Goal: Obtain resource: Download file/media

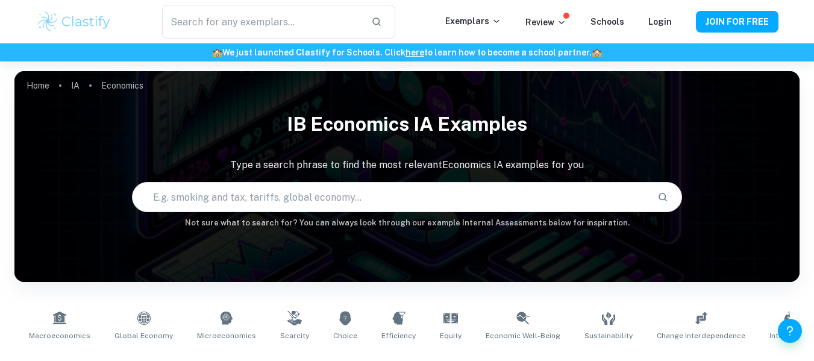
scroll to position [307, 0]
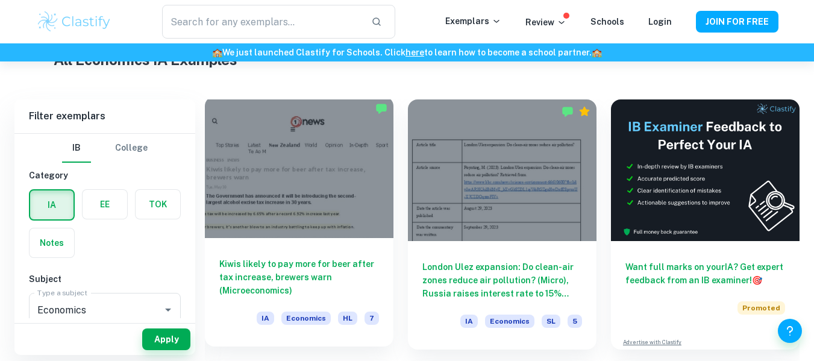
click at [326, 151] on div at bounding box center [299, 167] width 189 height 142
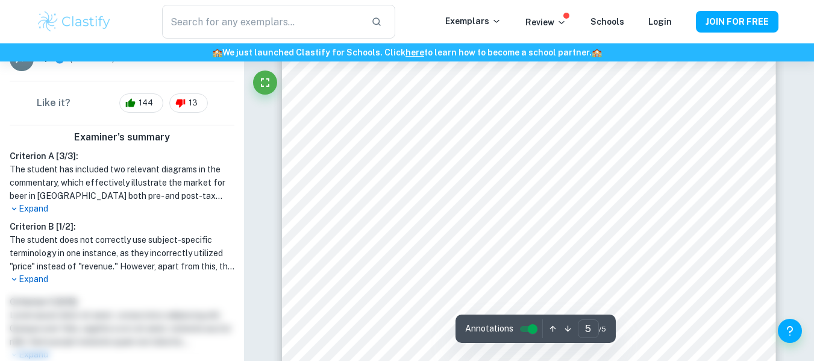
scroll to position [3212, 0]
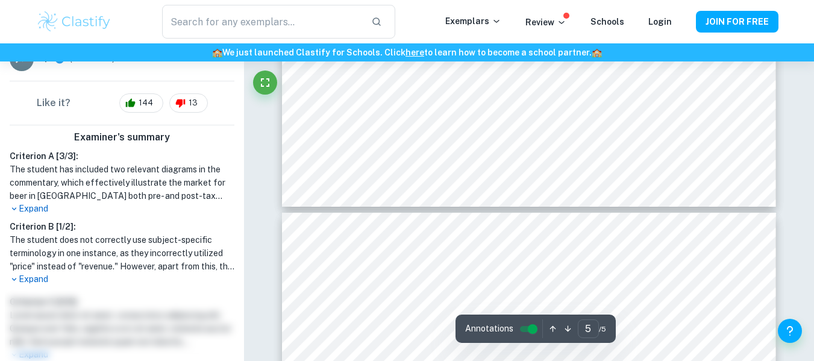
type input "4"
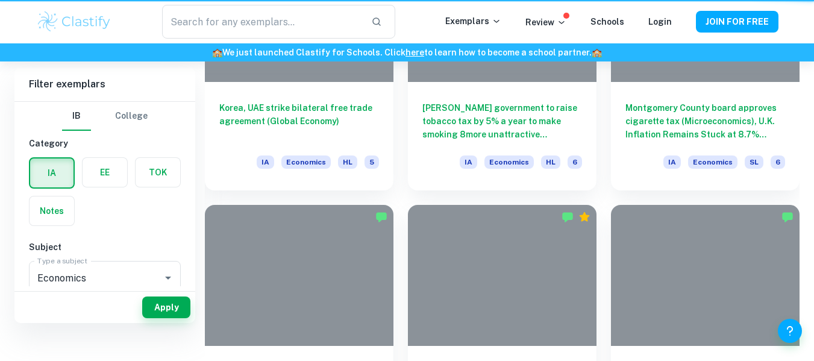
scroll to position [306, 0]
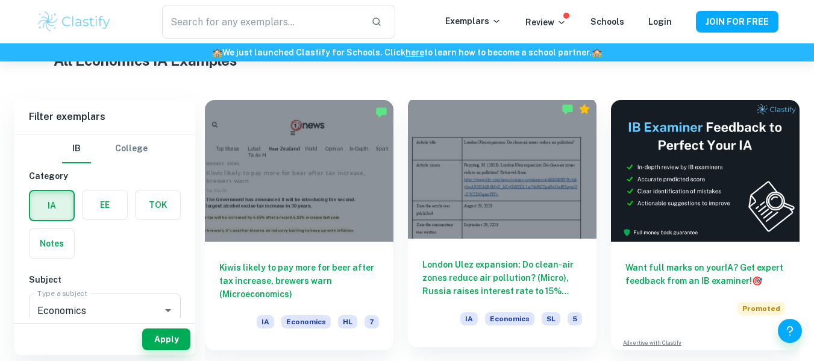
click at [475, 158] on div at bounding box center [502, 168] width 189 height 142
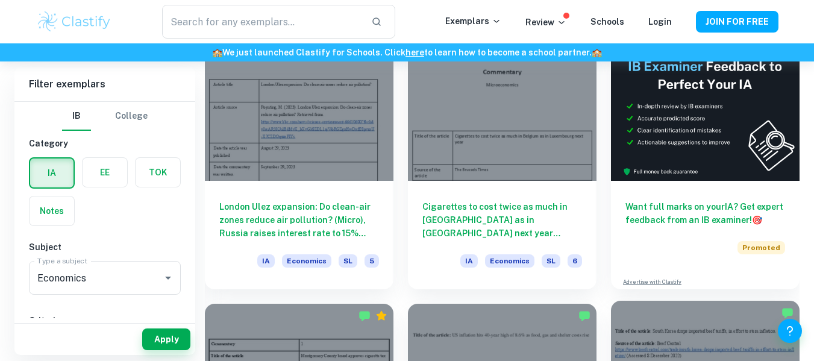
scroll to position [366, 0]
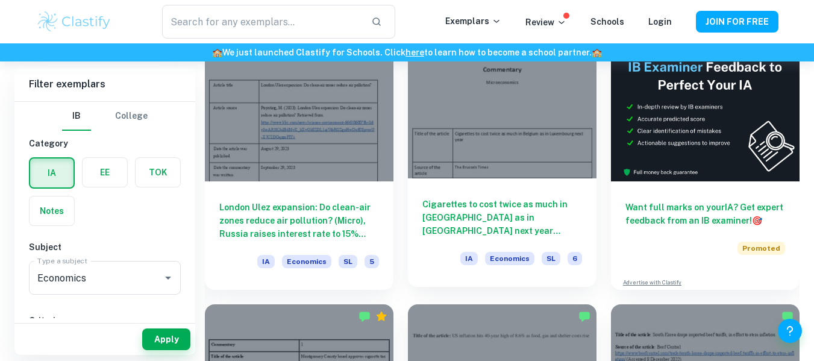
click at [498, 140] on div at bounding box center [502, 108] width 189 height 142
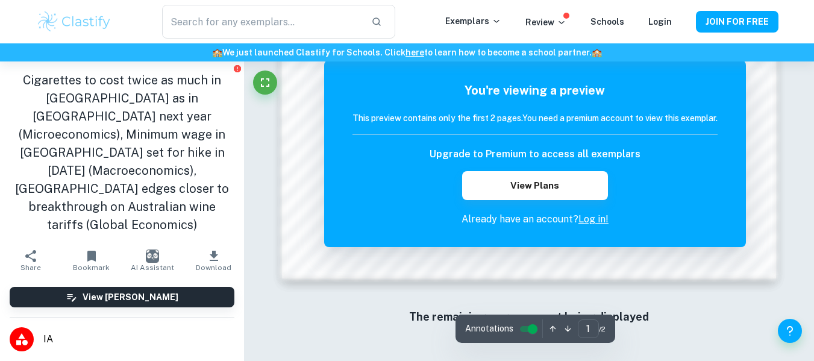
scroll to position [1015, 0]
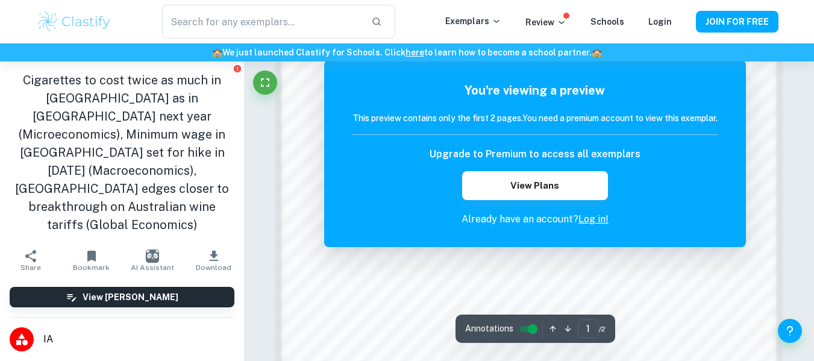
click at [597, 219] on link "Log in!" at bounding box center [593, 218] width 30 height 11
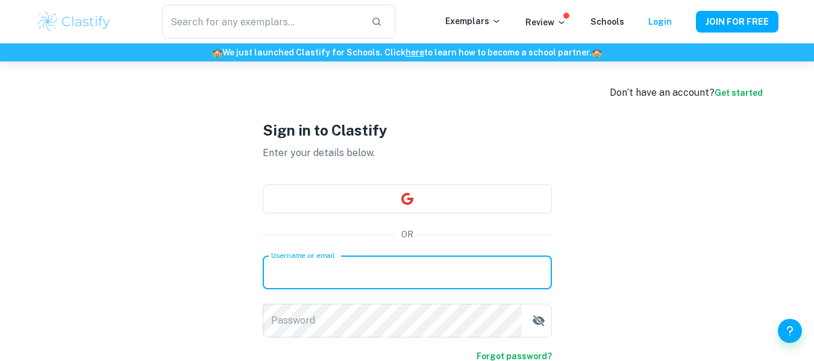
click at [387, 287] on input "Username or email" at bounding box center [407, 272] width 289 height 34
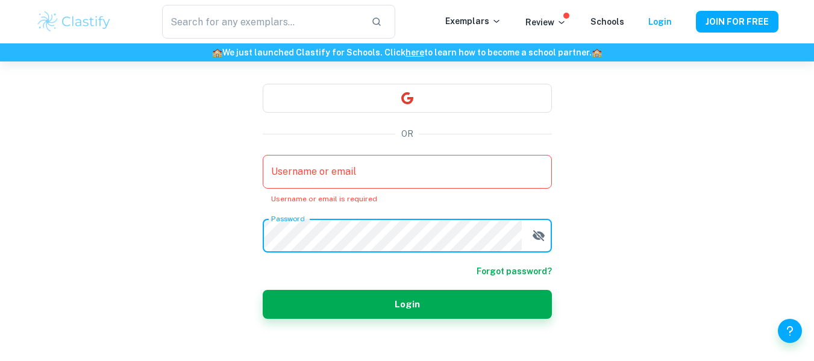
click at [415, 174] on input "Username or email" at bounding box center [407, 172] width 289 height 34
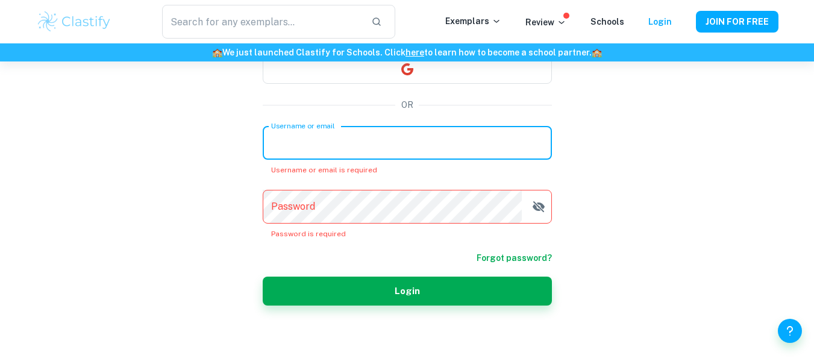
scroll to position [0, 0]
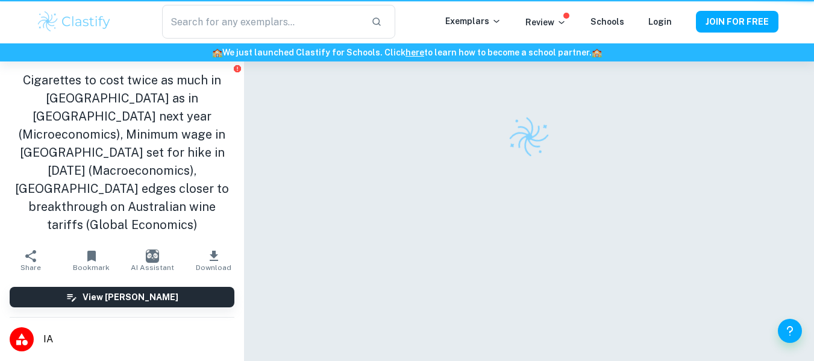
scroll to position [61, 0]
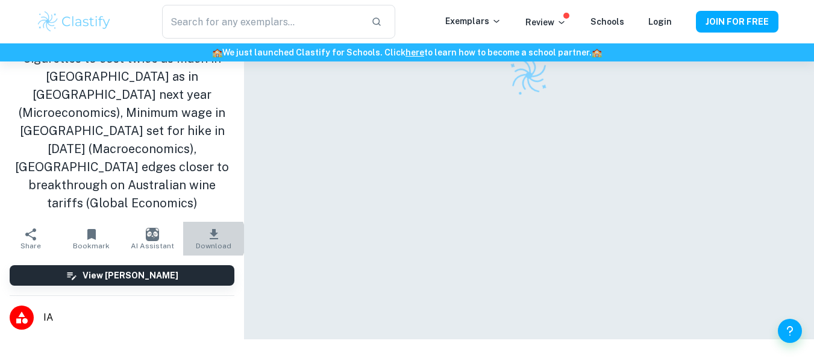
click at [198, 222] on button "Download" at bounding box center [213, 239] width 61 height 34
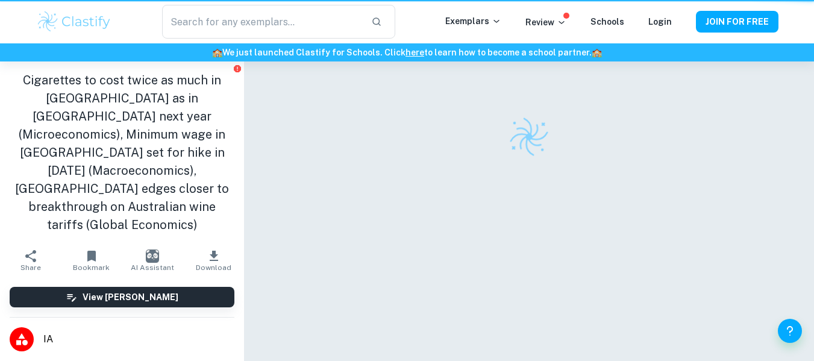
scroll to position [61, 0]
